Goal: Find specific page/section: Find specific page/section

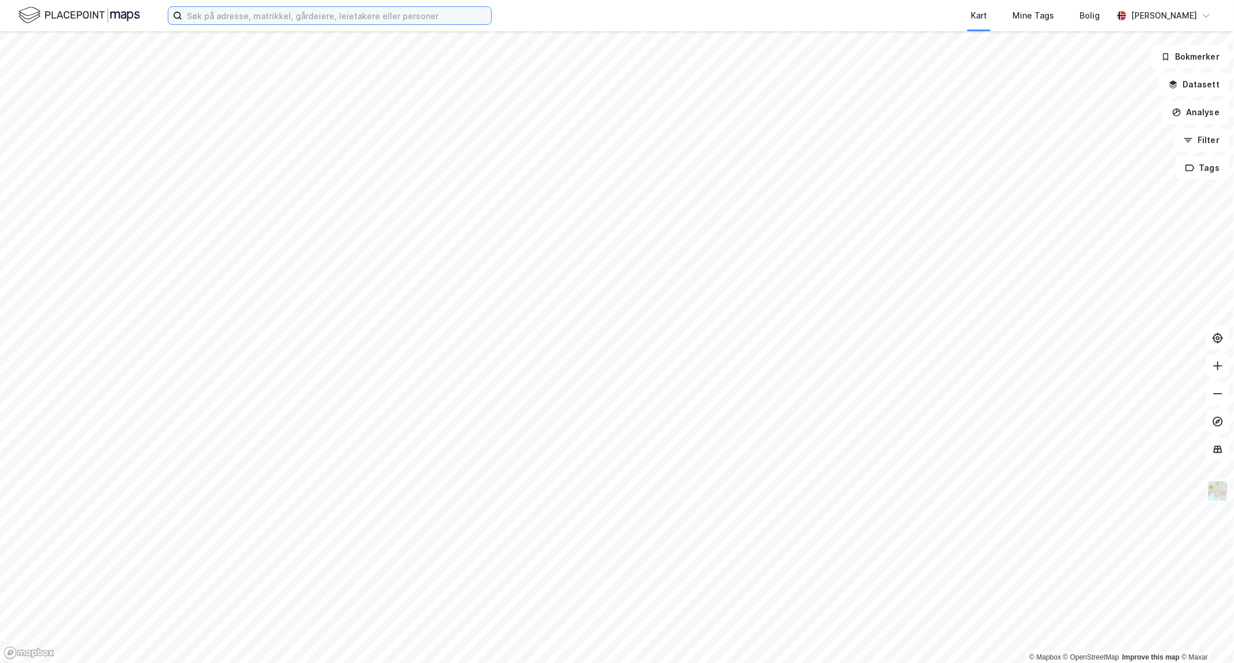
click at [271, 20] on input at bounding box center [336, 15] width 309 height 17
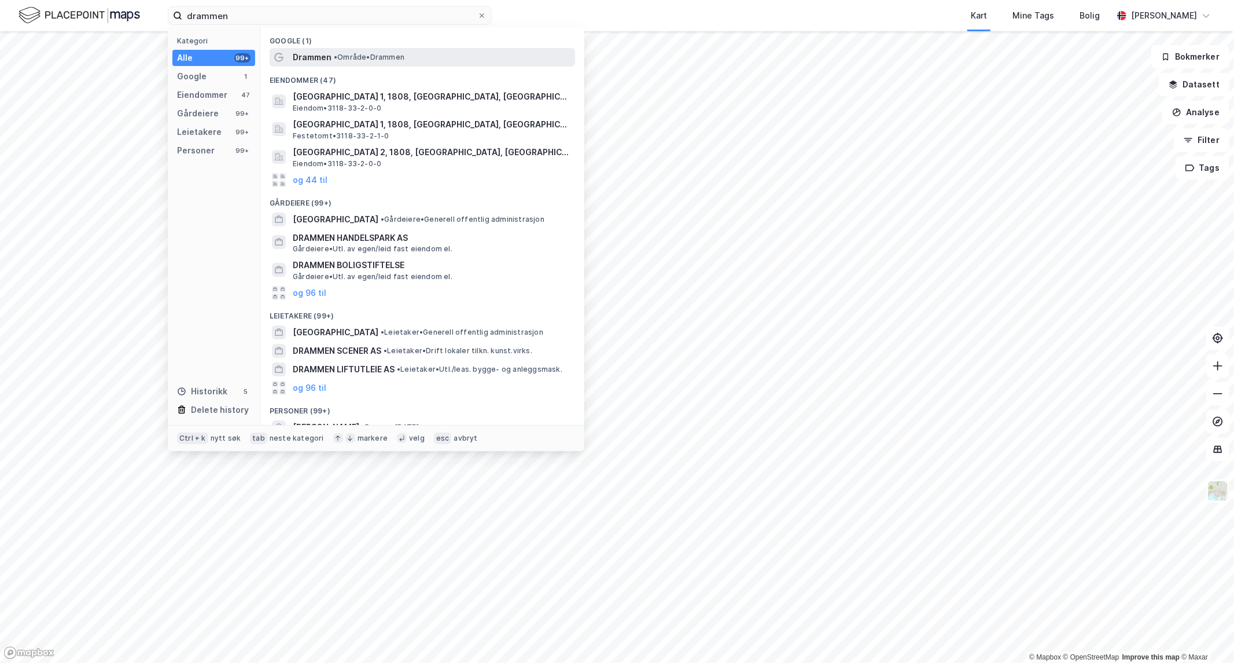
click at [351, 56] on span "• Område • [GEOGRAPHIC_DATA]" at bounding box center [369, 57] width 71 height 9
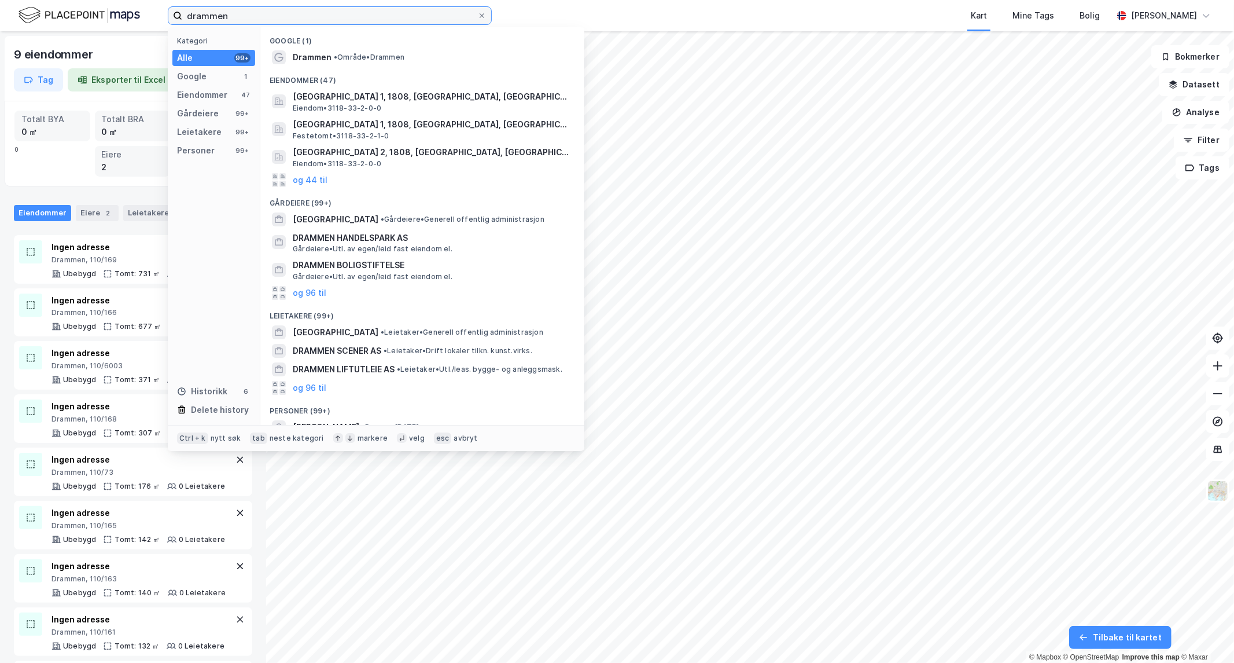
drag, startPoint x: 341, startPoint y: 21, endPoint x: 8, endPoint y: 24, distance: 333.9
click at [8, 24] on div "drammen Kategori Alle 99+ Google 1 Eiendommer 47 Gårdeiere 99+ Leietakere 99+ P…" at bounding box center [617, 15] width 1234 height 31
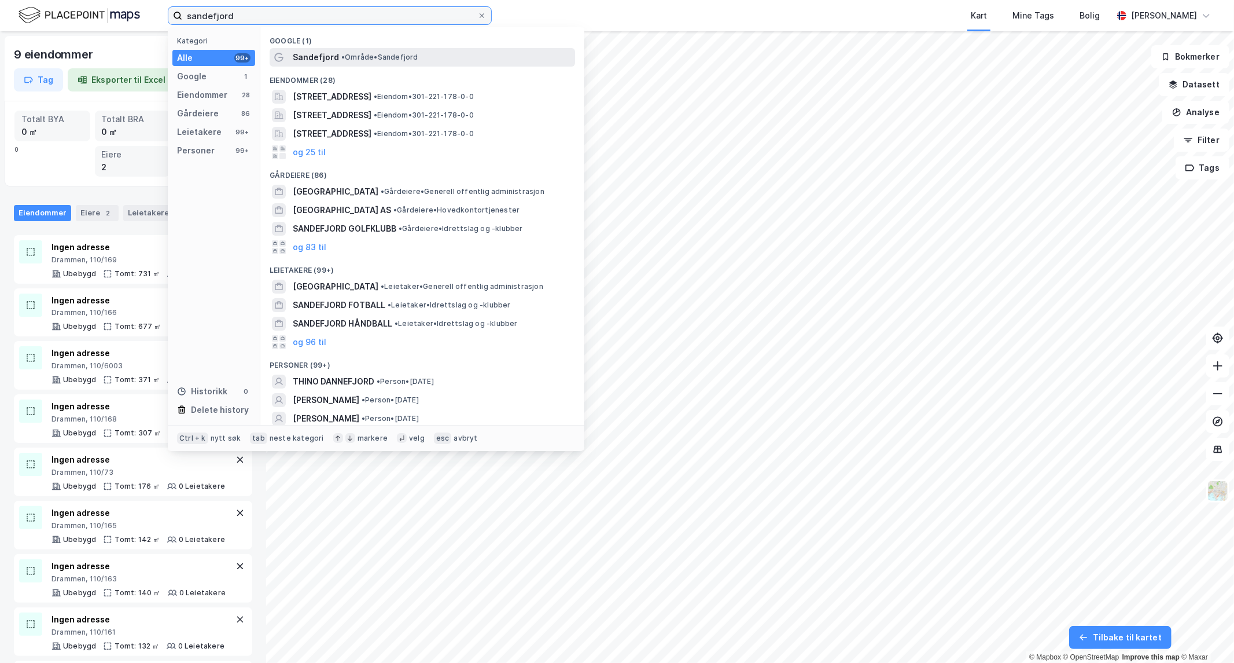
type input "sandefjord"
click at [299, 61] on span "Sandefjord" at bounding box center [316, 57] width 46 height 14
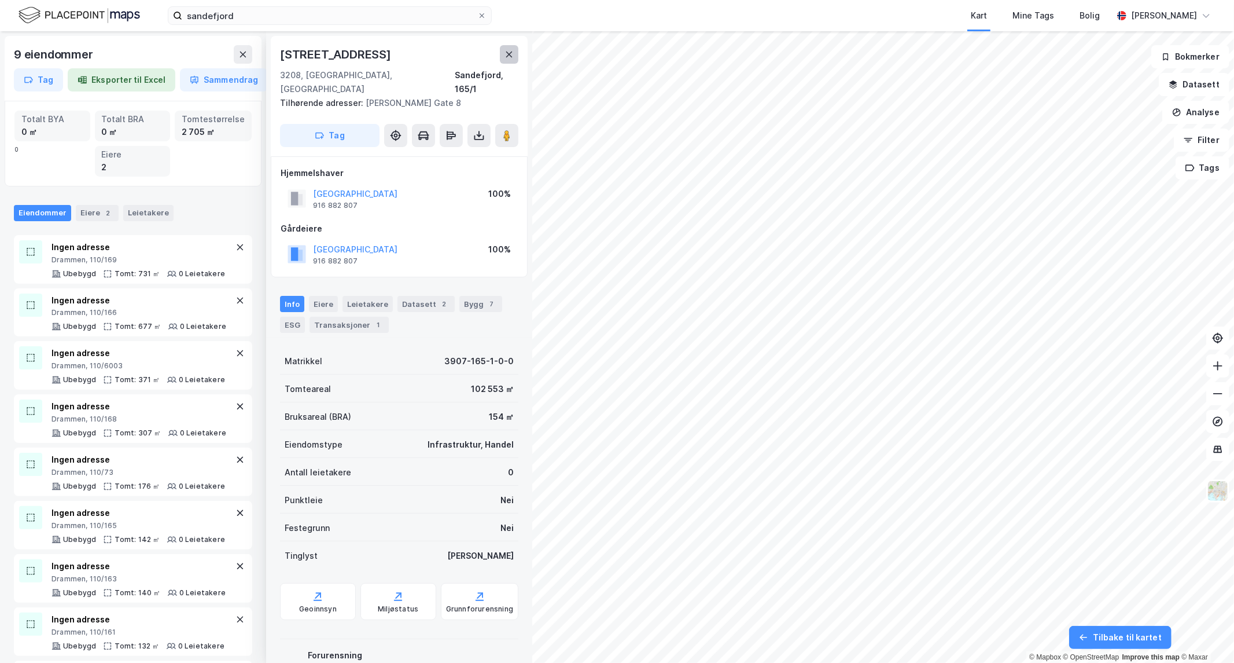
click at [513, 56] on icon at bounding box center [509, 54] width 9 height 9
